Goal: Information Seeking & Learning: Learn about a topic

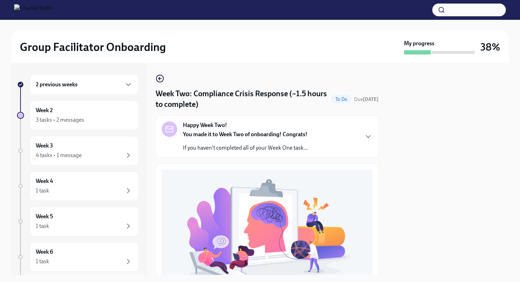
scroll to position [204, 0]
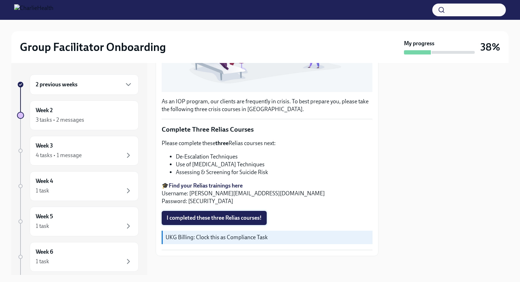
click at [227, 215] on span "I completed these three Relias courses!" at bounding box center [214, 218] width 95 height 7
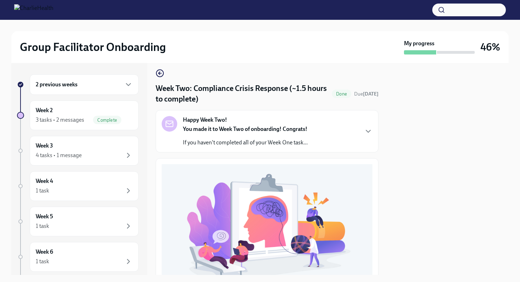
scroll to position [0, 0]
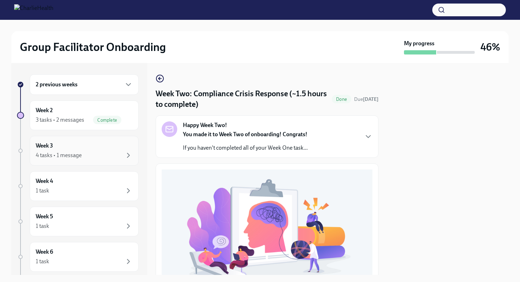
click at [81, 152] on div "4 tasks • 1 message" at bounding box center [84, 155] width 97 height 8
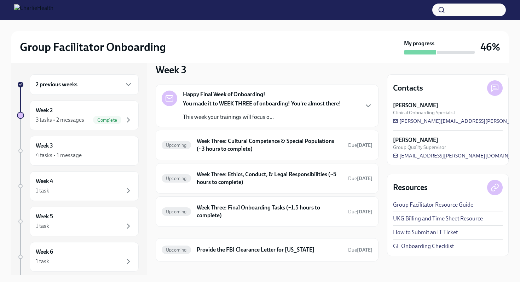
scroll to position [20, 0]
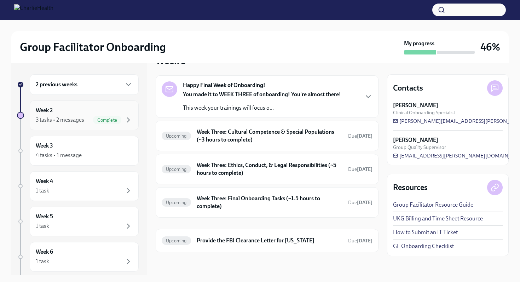
click at [52, 107] on h6 "Week 2" at bounding box center [44, 111] width 17 height 8
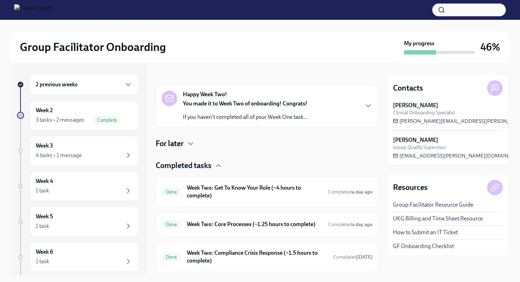
scroll to position [115, 0]
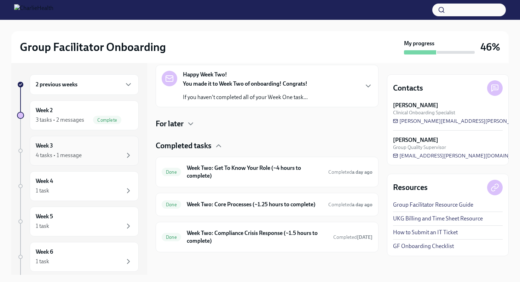
click at [80, 148] on div "Week 3 4 tasks • 1 message" at bounding box center [84, 151] width 97 height 18
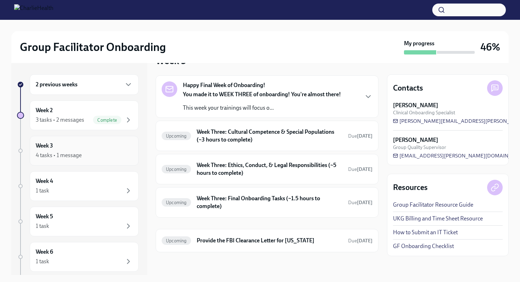
scroll to position [20, 0]
click at [219, 144] on div "Upcoming Week Three: Cultural Competence & Special Populations (~3 hours to com…" at bounding box center [267, 136] width 211 height 18
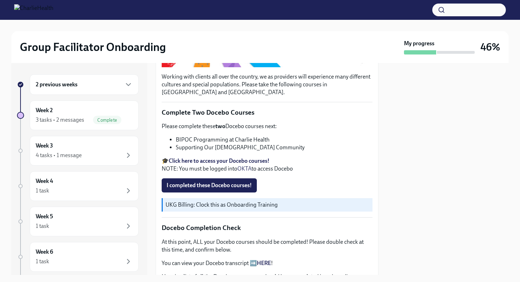
scroll to position [199, 0]
